Goal: Transaction & Acquisition: Book appointment/travel/reservation

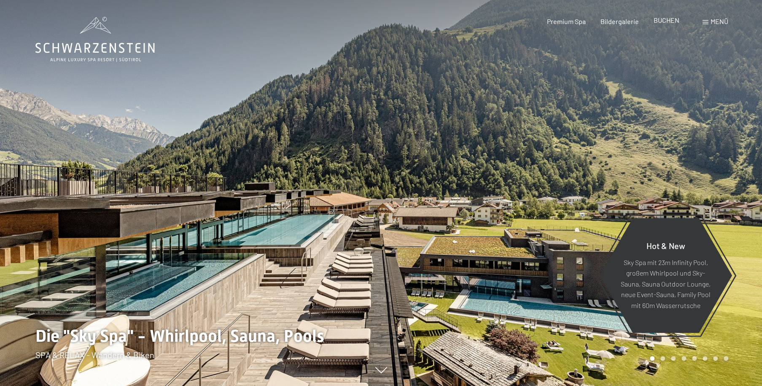
click at [664, 24] on div "BUCHEN" at bounding box center [667, 20] width 26 height 9
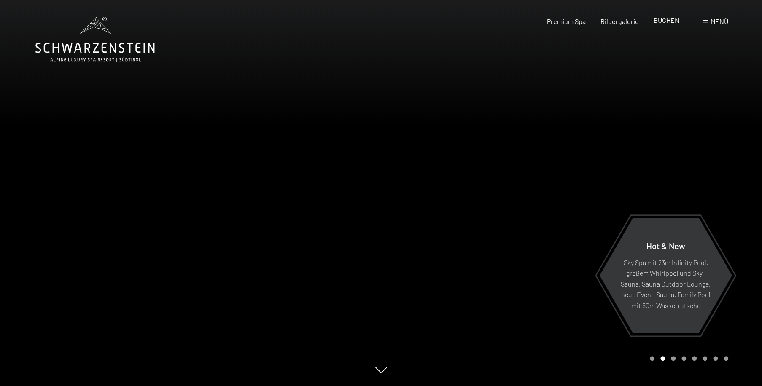
click at [673, 20] on span "BUCHEN" at bounding box center [667, 20] width 26 height 8
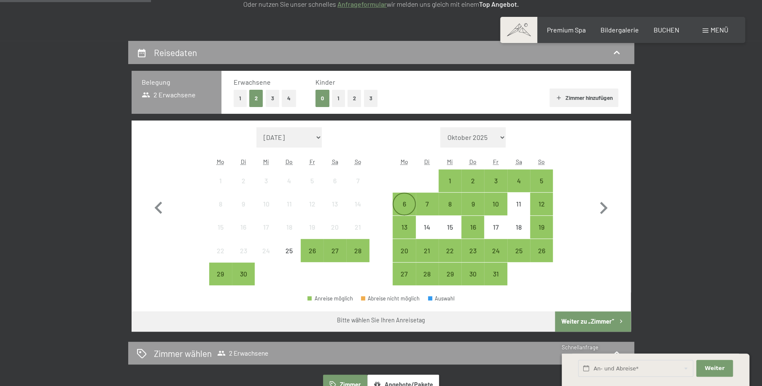
click at [405, 202] on div "6" at bounding box center [403, 211] width 21 height 21
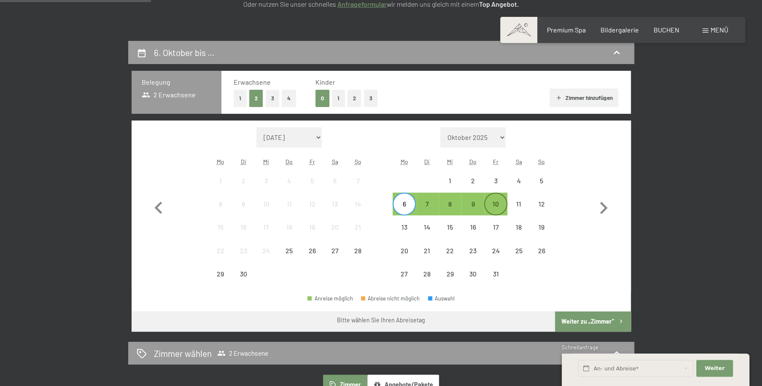
click at [492, 203] on div "10" at bounding box center [495, 211] width 21 height 21
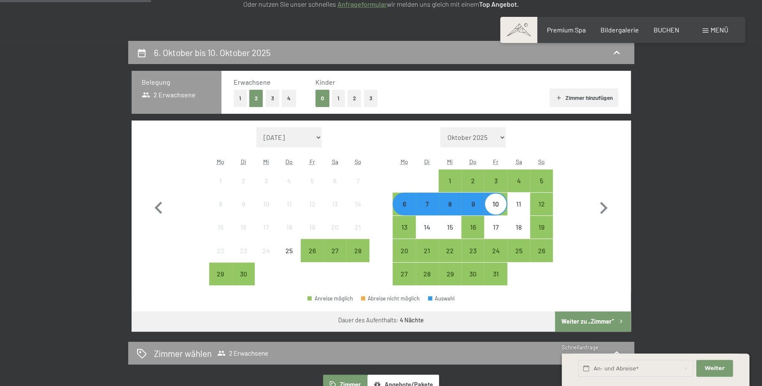
click at [336, 99] on button "1" at bounding box center [338, 98] width 13 height 17
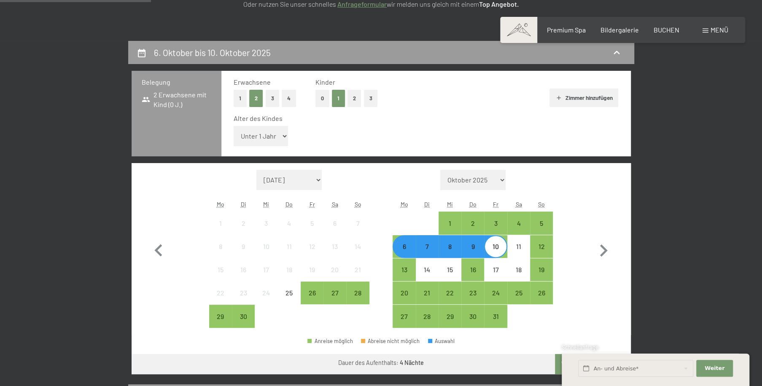
click at [240, 136] on select "Unter 1 Jahr 1 Jahr 2 Jahre 3 Jahre 4 Jahre 5 Jahre 6 Jahre 7 Jahre 8 Jahre 9 J…" at bounding box center [261, 136] width 55 height 20
select select "7"
click at [234, 126] on select "Unter 1 Jahr 1 Jahr 2 Jahre 3 Jahre 4 Jahre 5 Jahre 6 Jahre 7 Jahre 8 Jahre 9 J…" at bounding box center [261, 136] width 55 height 20
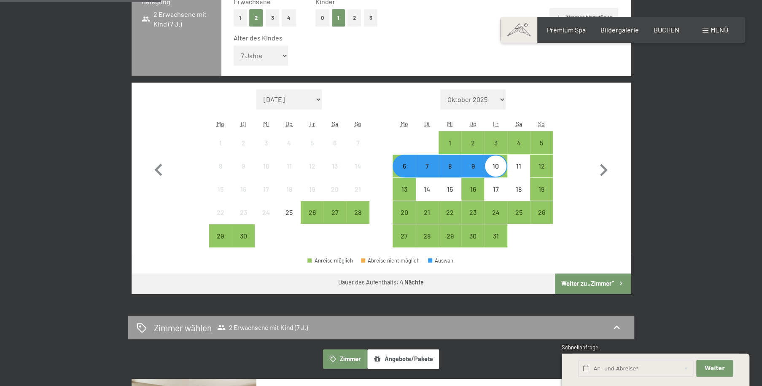
click at [585, 279] on button "Weiter zu „Zimmer“" at bounding box center [592, 284] width 75 height 20
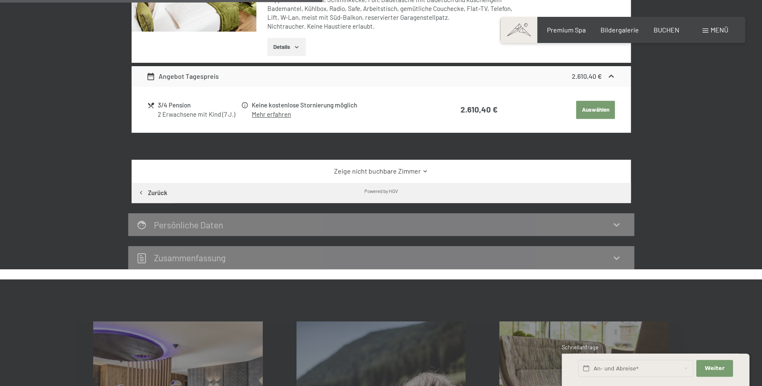
scroll to position [241, 0]
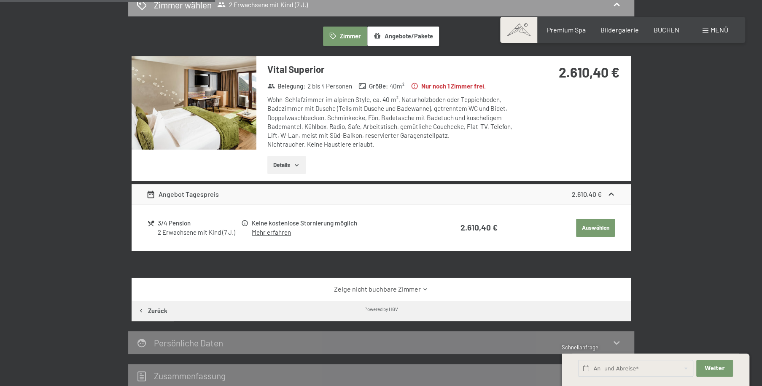
click at [197, 126] on img at bounding box center [194, 103] width 125 height 94
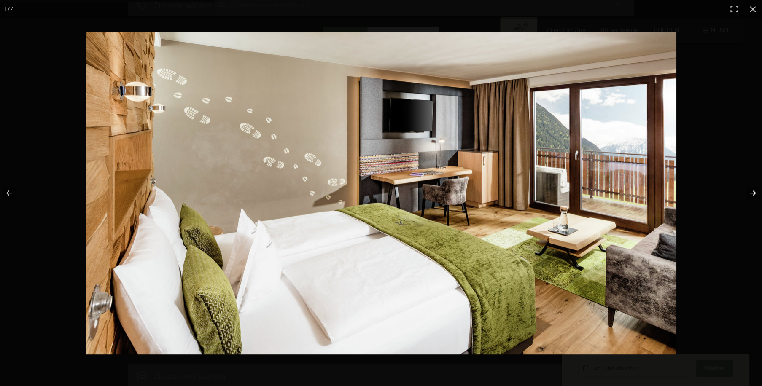
click at [751, 190] on button "button" at bounding box center [747, 193] width 30 height 42
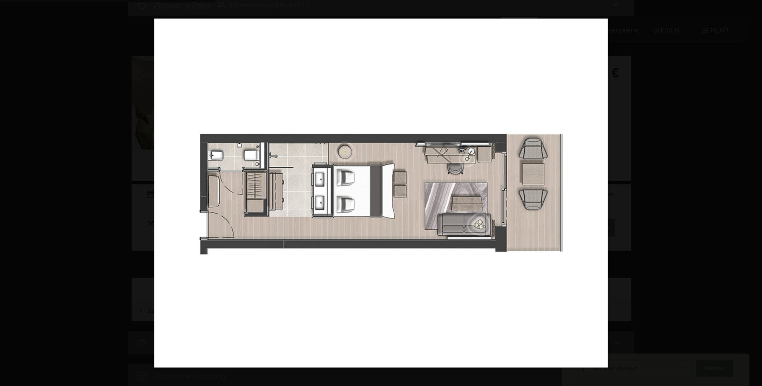
click at [751, 190] on button "button" at bounding box center [747, 193] width 30 height 42
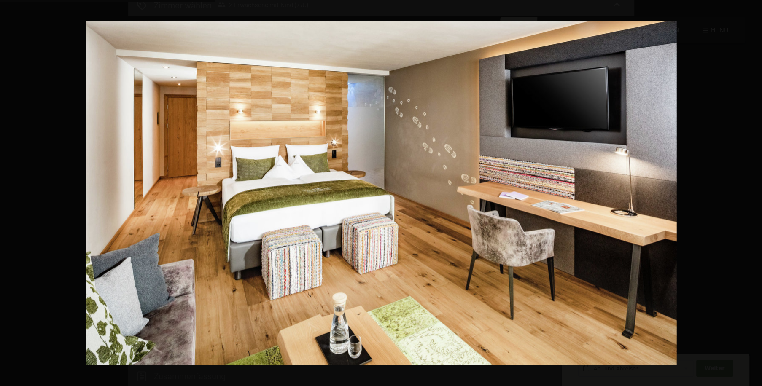
click at [751, 190] on button "button" at bounding box center [747, 193] width 30 height 42
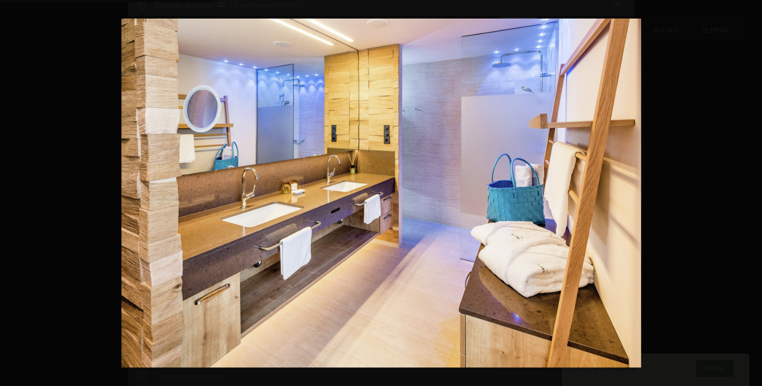
click at [751, 190] on button "button" at bounding box center [747, 193] width 30 height 42
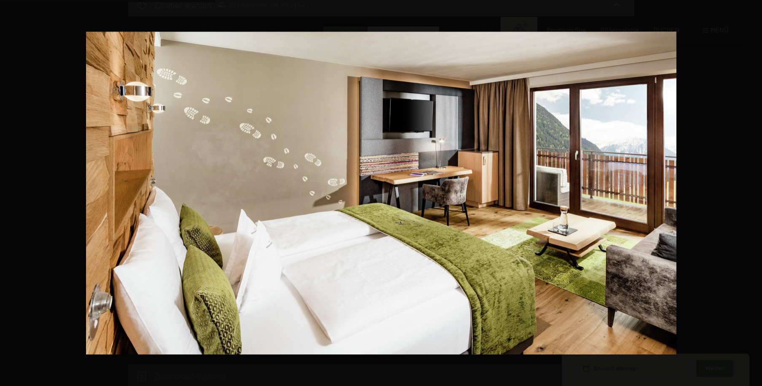
click at [751, 190] on button "button" at bounding box center [747, 193] width 30 height 42
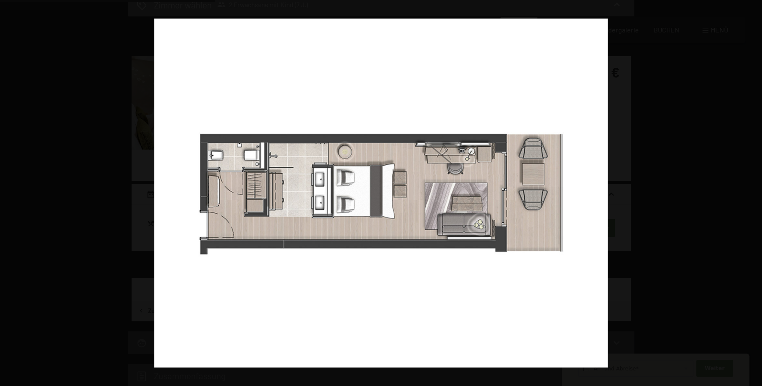
click at [751, 190] on button "button" at bounding box center [747, 193] width 30 height 42
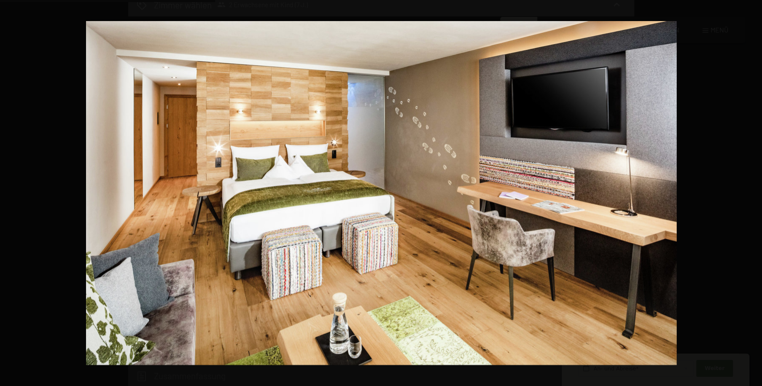
click at [751, 190] on button "button" at bounding box center [747, 193] width 30 height 42
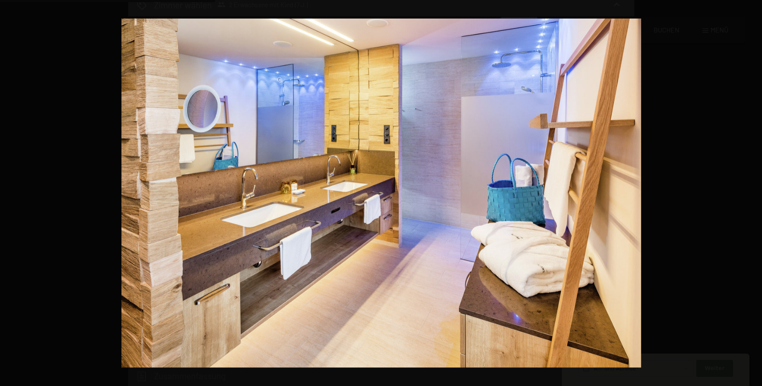
click at [751, 190] on button "button" at bounding box center [747, 193] width 30 height 42
